Goal: Information Seeking & Learning: Understand process/instructions

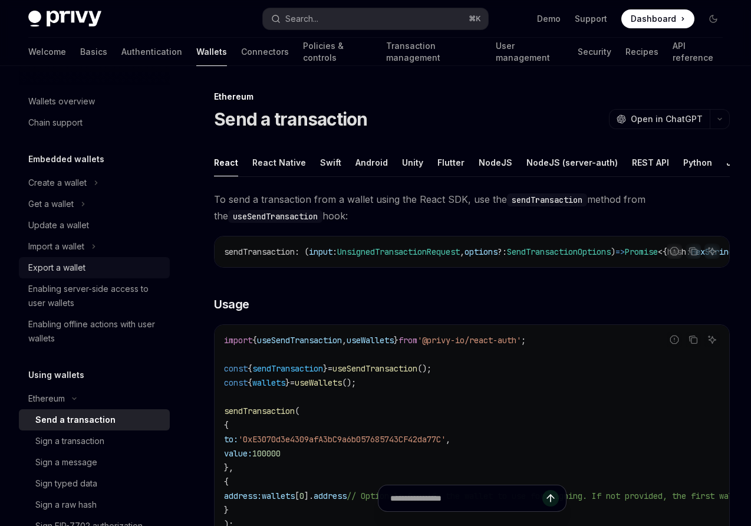
click at [59, 266] on div "Export a wallet" at bounding box center [56, 267] width 57 height 14
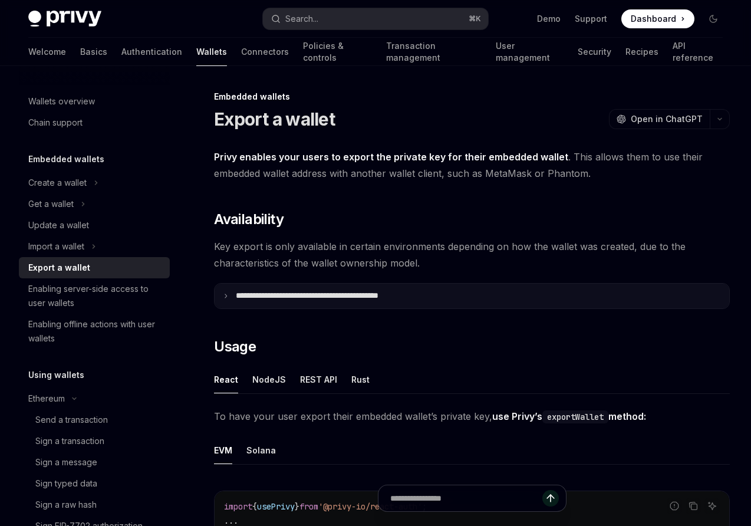
click at [223, 298] on icon at bounding box center [226, 296] width 6 height 6
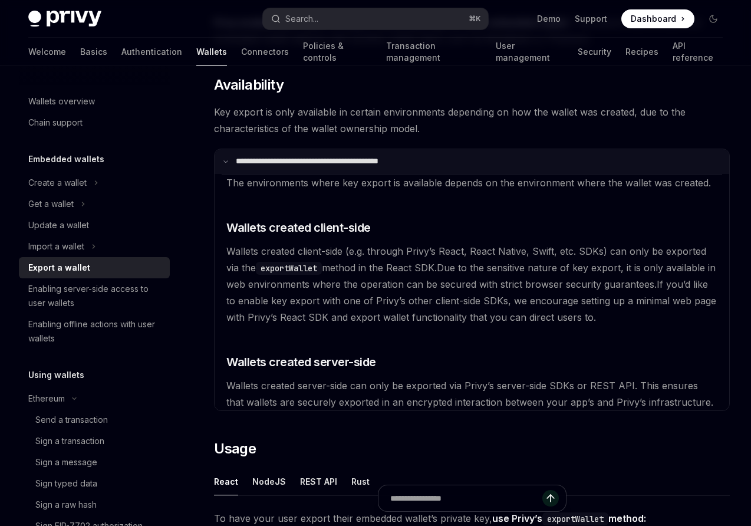
scroll to position [135, 0]
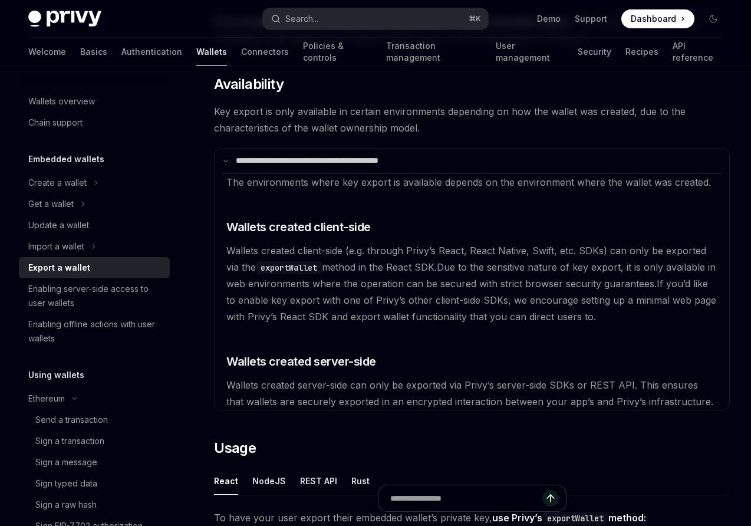
drag, startPoint x: 225, startPoint y: 250, endPoint x: 444, endPoint y: 265, distance: 219.2
click at [444, 265] on available\ "The environments where key export is available depends on the environment where…" at bounding box center [472, 291] width 500 height 236
copy span "Wallets created client-side (e.g. through Privy’s React, React Native, Swift, e…"
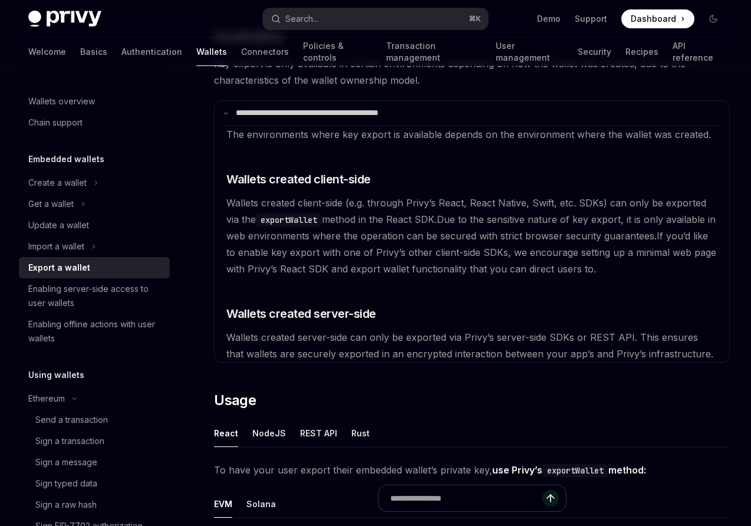
scroll to position [194, 0]
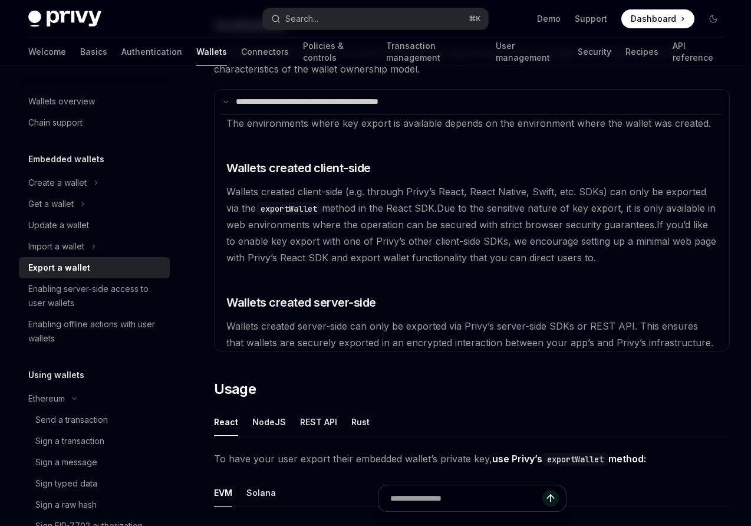
click at [521, 231] on available\ "The environments where key export is available depends on the environment where…" at bounding box center [472, 232] width 500 height 236
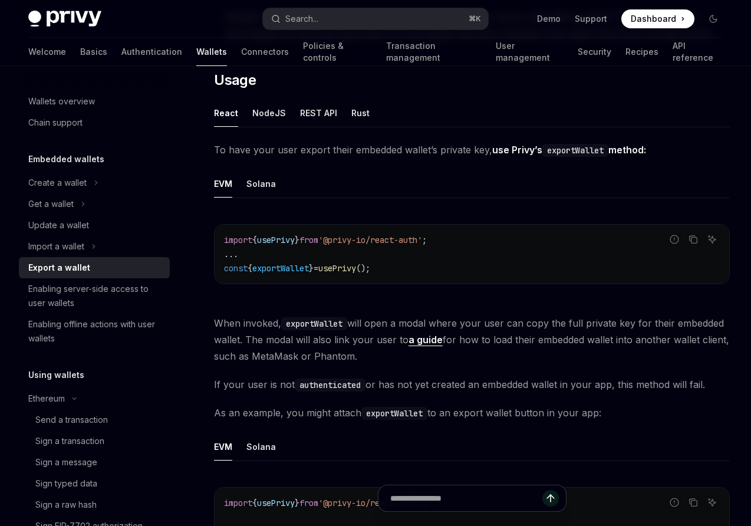
scroll to position [619, 0]
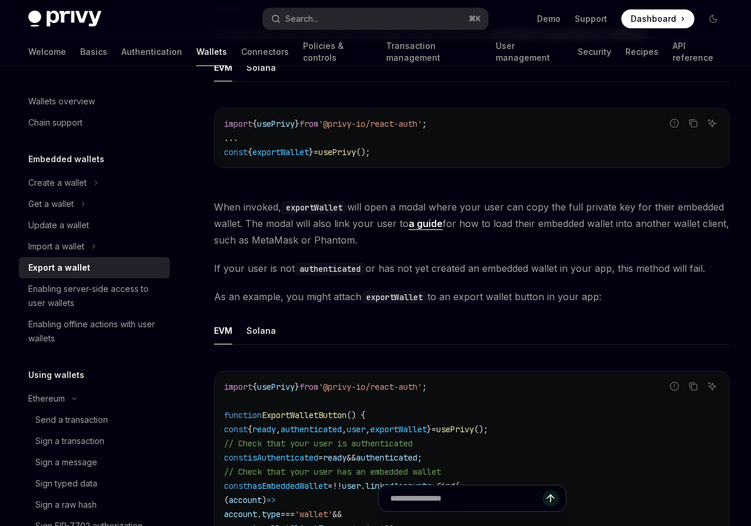
click at [421, 222] on link "a guide" at bounding box center [425, 223] width 34 height 12
click at [58, 177] on div "Create a wallet" at bounding box center [57, 183] width 58 height 14
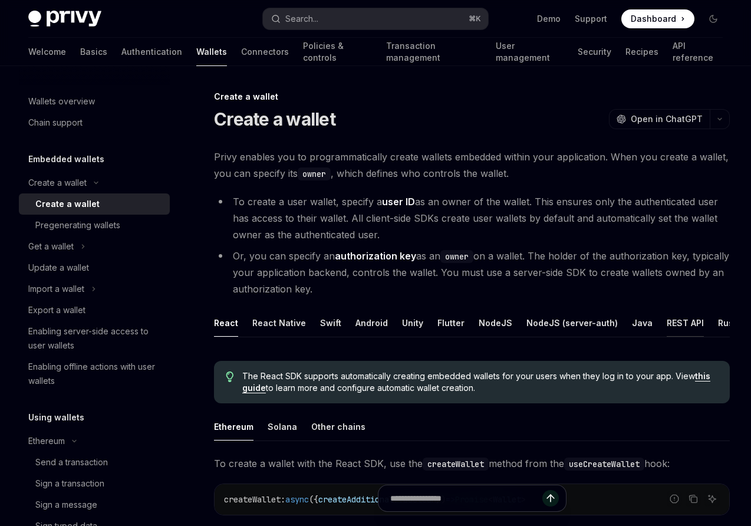
click at [675, 324] on div "REST API" at bounding box center [685, 323] width 37 height 28
type textarea "*"
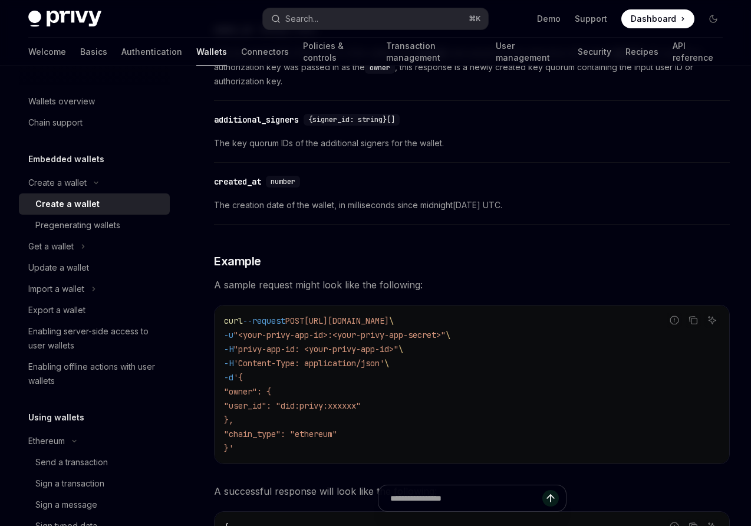
scroll to position [1413, 0]
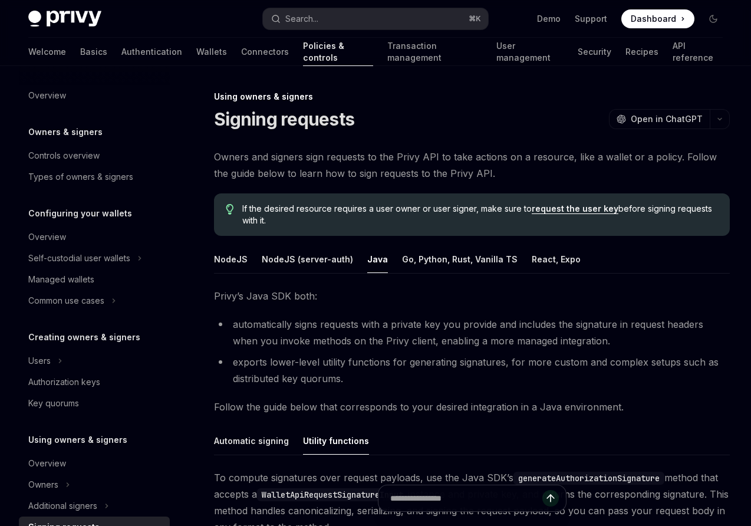
scroll to position [231, 0]
